Goal: Check status

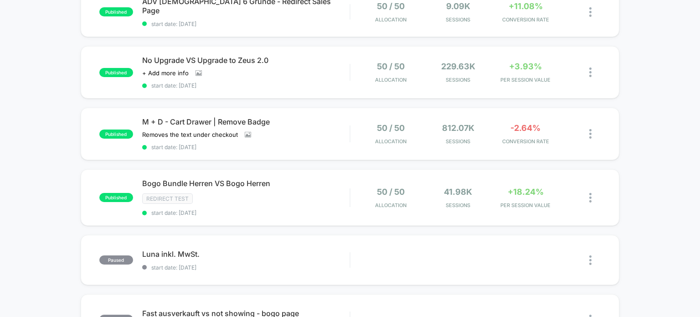
scroll to position [410, 0]
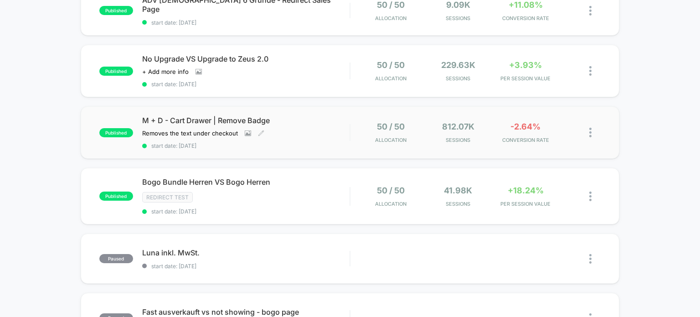
click at [298, 130] on div "M + D - Cart Drawer | Remove Badge Removes the text under checkout Click to vie…" at bounding box center [246, 132] width 208 height 33
